Goal: Information Seeking & Learning: Learn about a topic

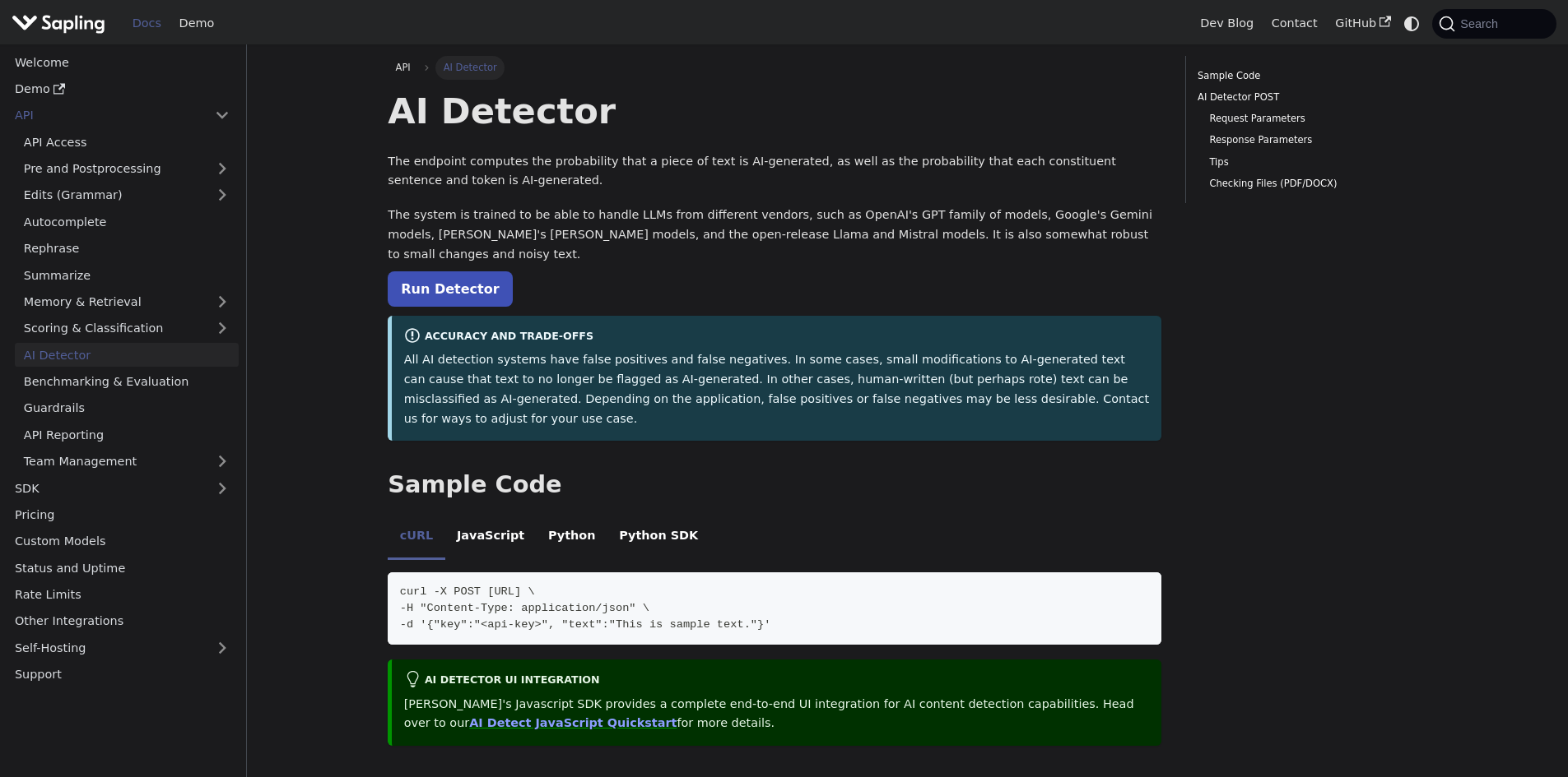
click at [128, 23] on link "Docs" at bounding box center [147, 23] width 47 height 26
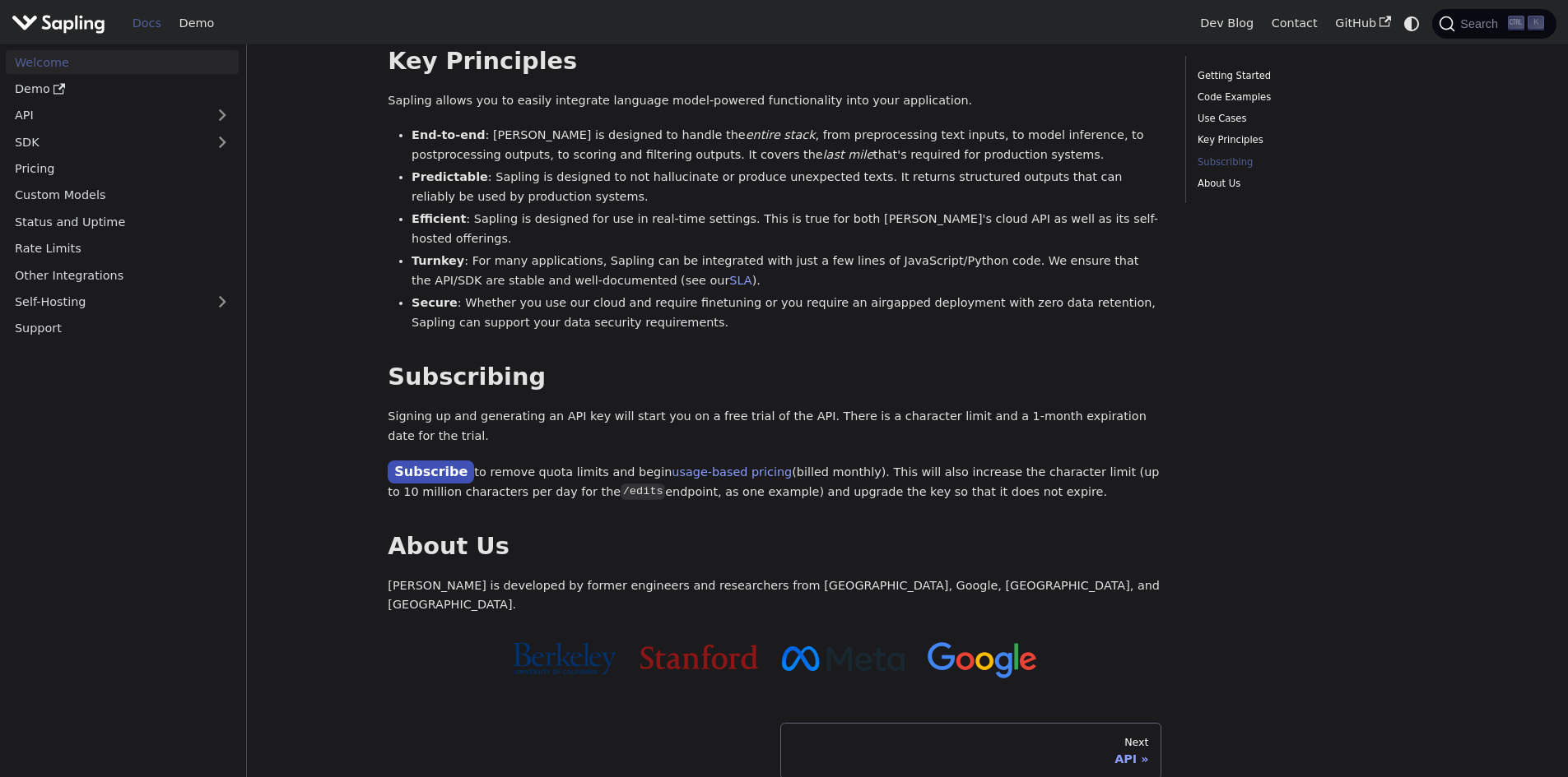
scroll to position [1122, 0]
